Goal: Task Accomplishment & Management: Use online tool/utility

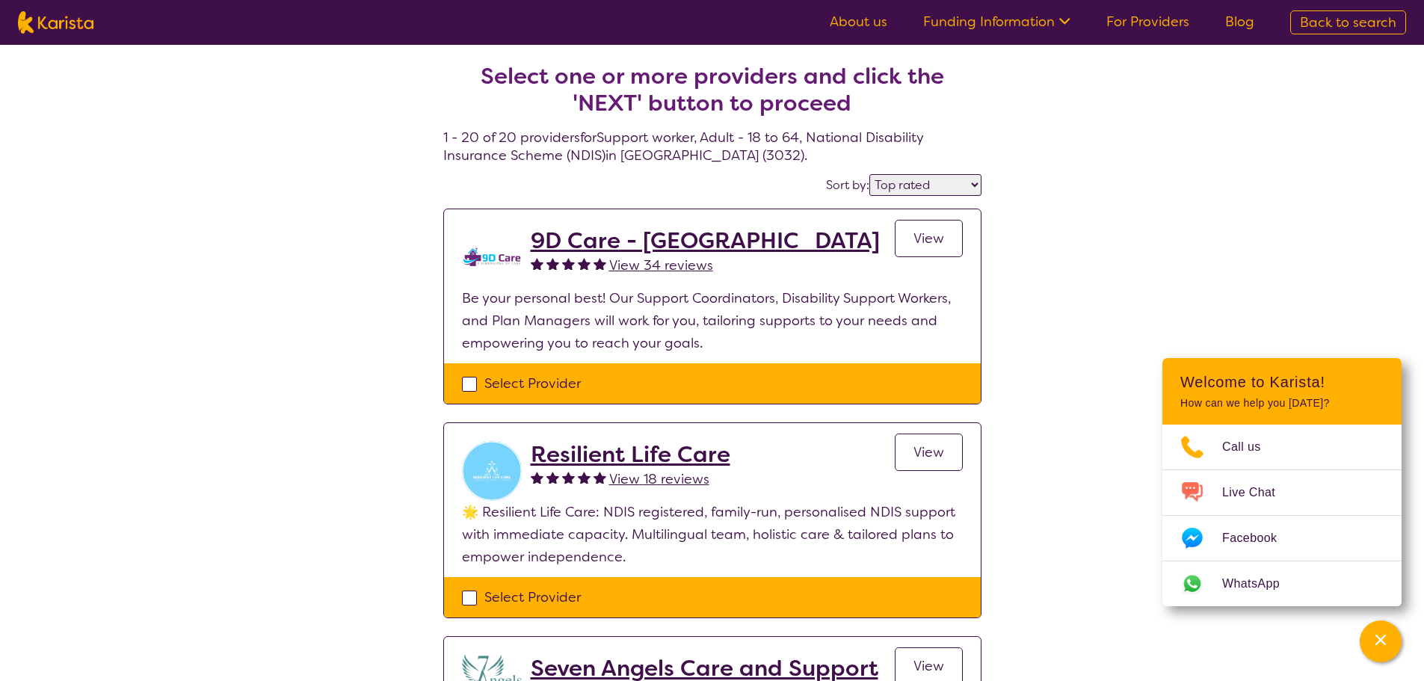
select select "by_score"
click at [1130, 19] on link "For Providers" at bounding box center [1147, 22] width 83 height 18
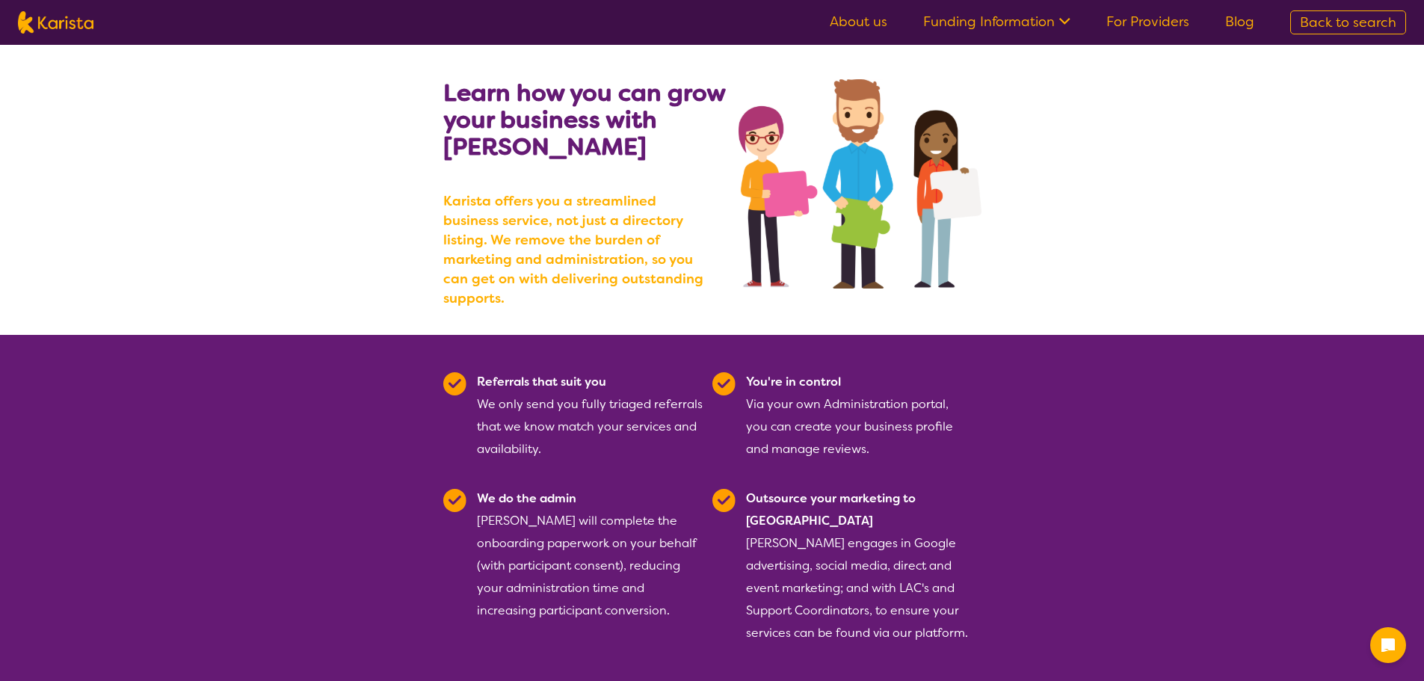
scroll to position [149, 0]
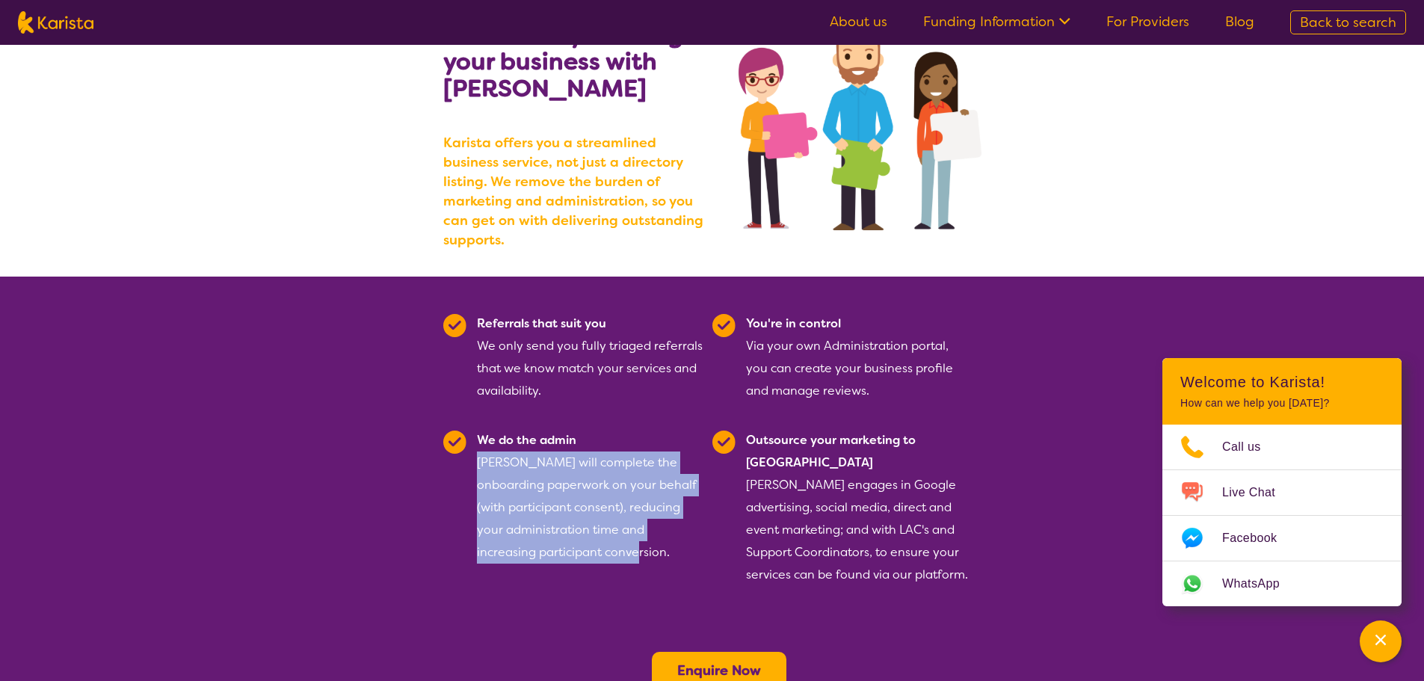
drag, startPoint x: 611, startPoint y: 537, endPoint x: 475, endPoint y: 442, distance: 165.9
click at [475, 442] on div "We do the admin Karista will complete the onboarding paperwork on your behalf (…" at bounding box center [573, 507] width 260 height 157
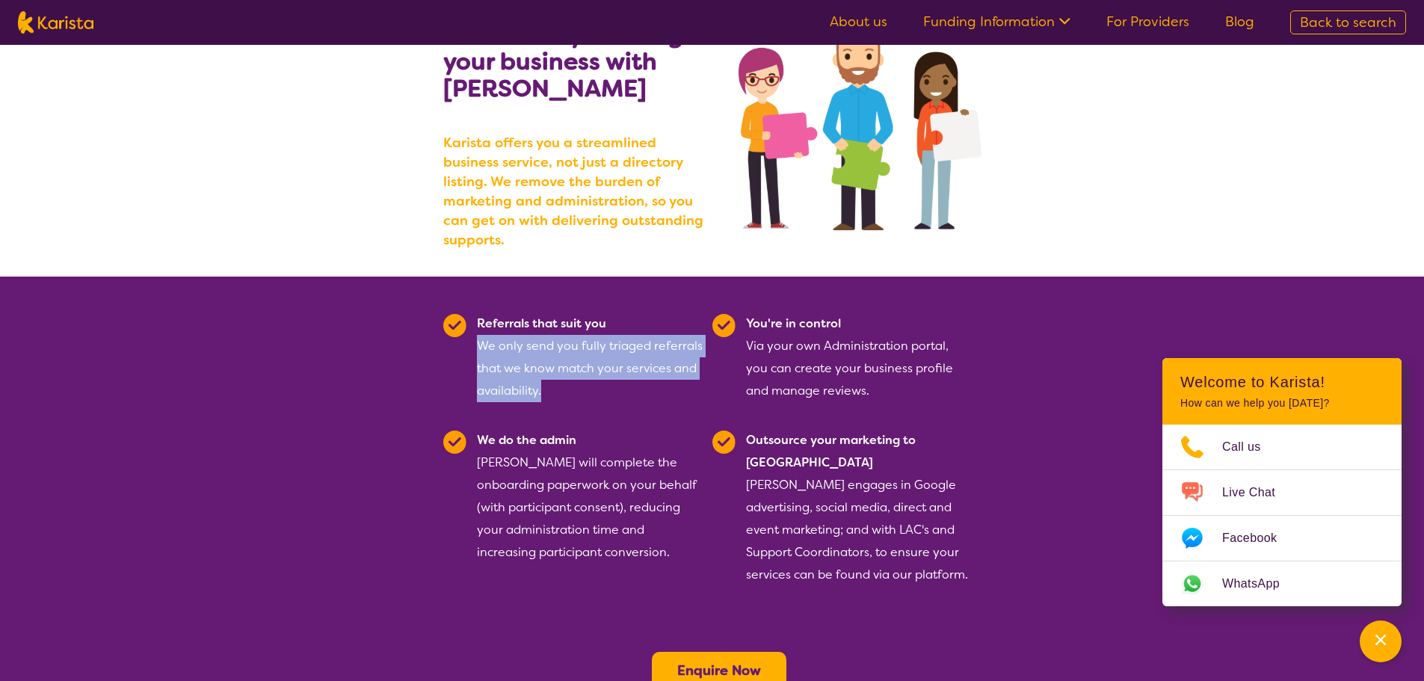
drag, startPoint x: 556, startPoint y: 371, endPoint x: 472, endPoint y: 318, distance: 100.1
click at [472, 318] on div "Referrals that suit you We only send you fully triaged referrals that we know m…" at bounding box center [573, 357] width 260 height 90
